Goal: Navigation & Orientation: Find specific page/section

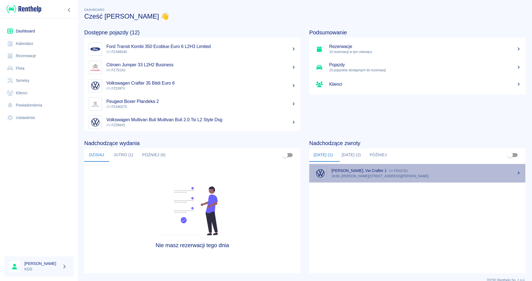
click at [356, 176] on p "18:00, [PERSON_NAME][STREET_ADDRESS][PERSON_NAME]" at bounding box center [427, 176] width 190 height 5
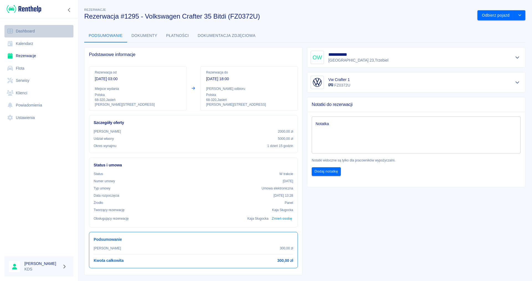
click at [31, 29] on link "Dashboard" at bounding box center [38, 31] width 69 height 12
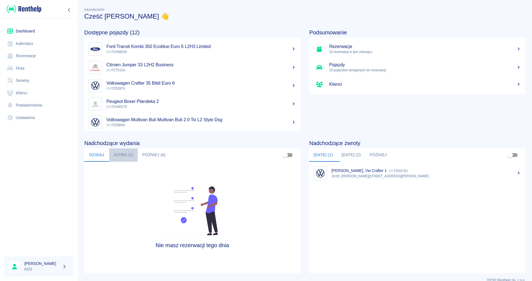
click at [123, 156] on button "Jutro (1)" at bounding box center [123, 154] width 29 height 13
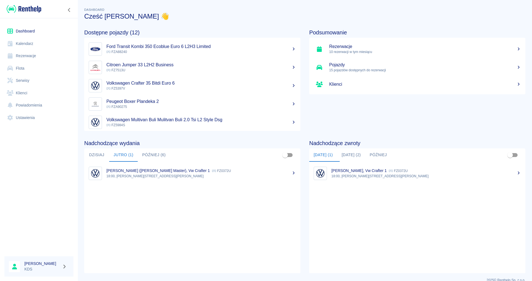
click at [353, 154] on button "[DATE] (2)" at bounding box center [351, 154] width 28 height 13
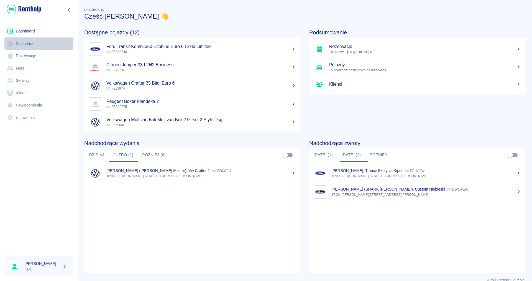
click at [20, 43] on link "Kalendarz" at bounding box center [38, 43] width 69 height 12
